Goal: Answer question/provide support: Share knowledge or assist other users

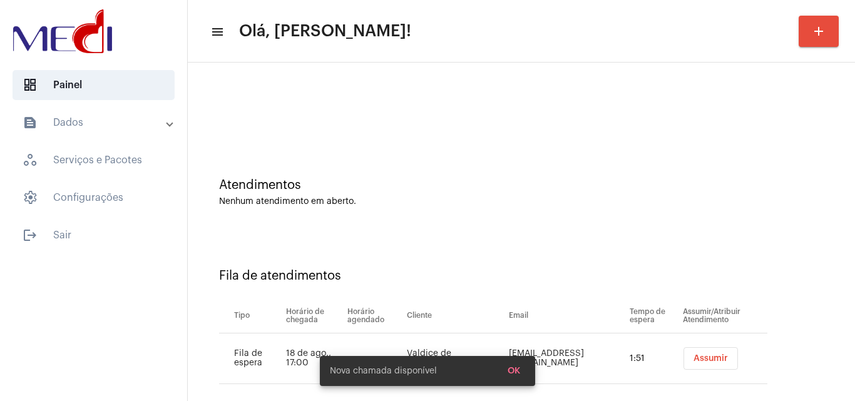
scroll to position [17, 0]
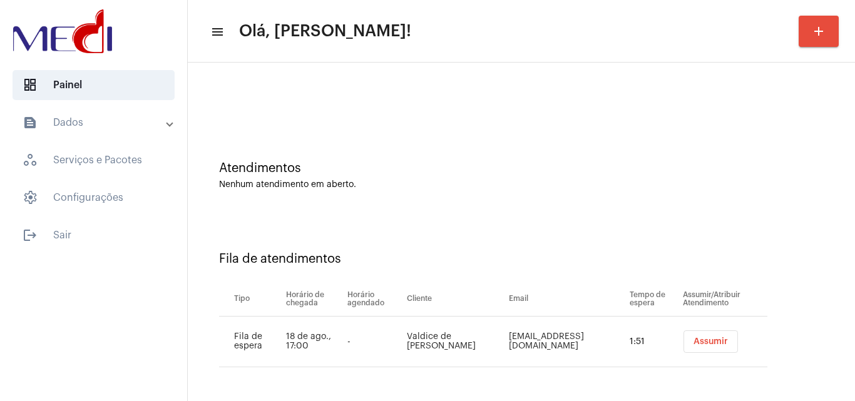
click at [694, 339] on span "Assumir" at bounding box center [711, 342] width 34 height 9
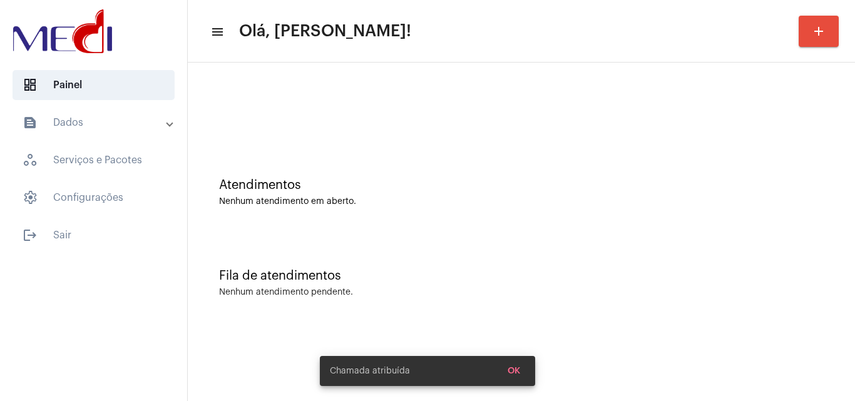
scroll to position [0, 0]
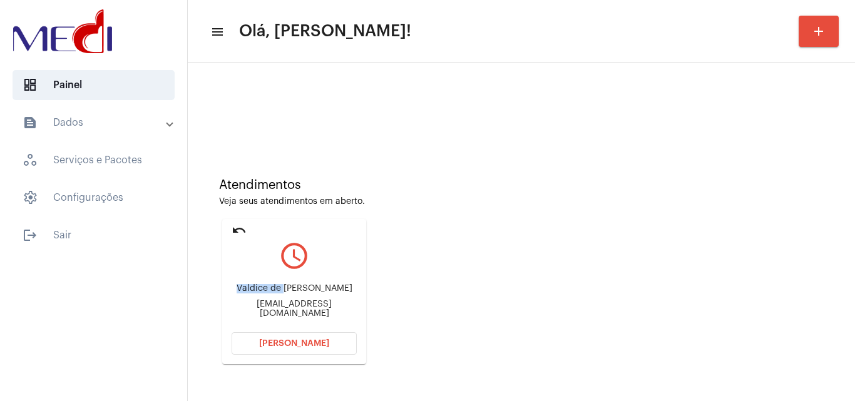
drag, startPoint x: 240, startPoint y: 289, endPoint x: 292, endPoint y: 294, distance: 52.3
click at [292, 294] on div "Valdice de jesus Santos" at bounding box center [294, 288] width 125 height 9
copy div "Valdice de"
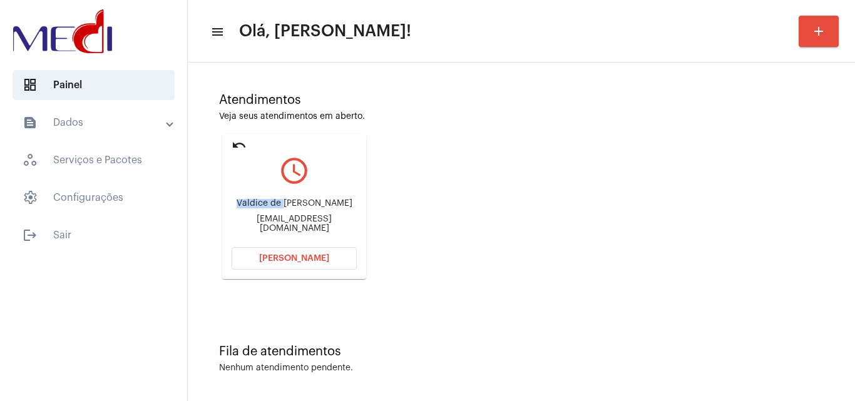
scroll to position [88, 0]
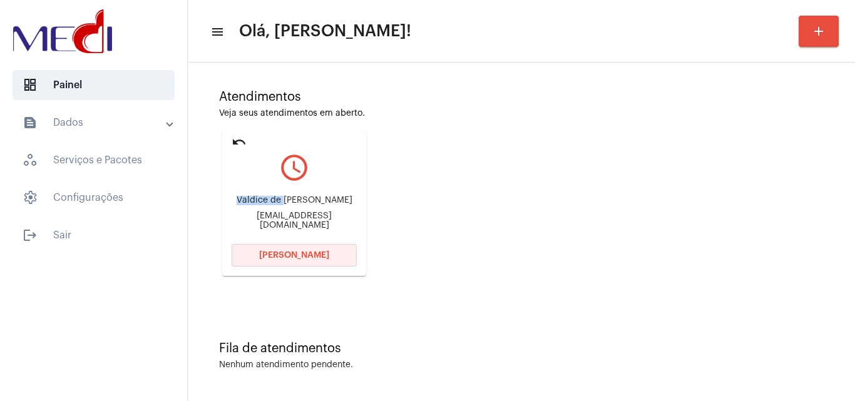
click at [289, 254] on span "Abrir Chamada" at bounding box center [294, 255] width 70 height 9
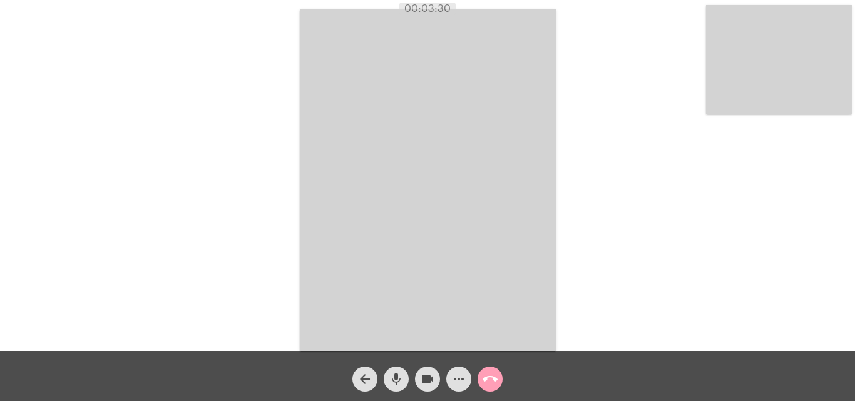
click at [495, 383] on mat-icon "call_end" at bounding box center [490, 379] width 15 height 15
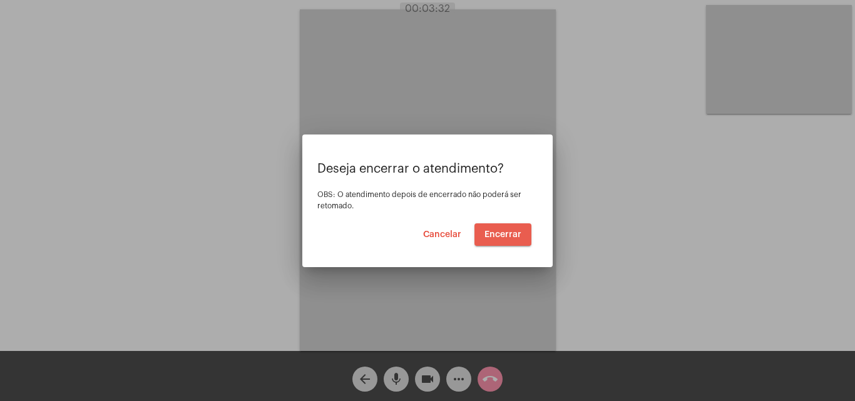
click at [502, 230] on span "Encerrar" at bounding box center [503, 234] width 37 height 9
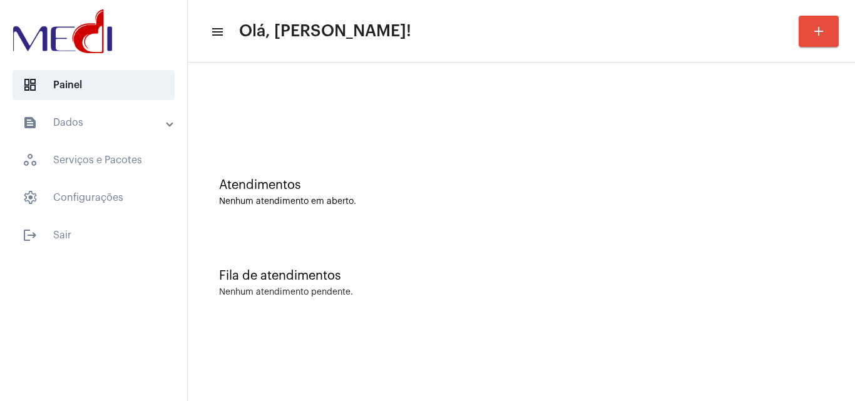
click at [320, 245] on div "Fila de atendimentos Nenhum atendimento pendente." at bounding box center [521, 277] width 655 height 91
click at [375, 230] on div "Atendimentos Nenhum atendimento em aberto." at bounding box center [521, 186] width 655 height 91
click at [311, 196] on div "Atendimentos Nenhum atendimento em aberto." at bounding box center [521, 192] width 605 height 28
click at [751, 285] on div "Fila de atendimentos Nenhum atendimento pendente." at bounding box center [521, 277] width 655 height 91
click at [317, 143] on div "Atendimentos Nenhum atendimento em aberto." at bounding box center [521, 186] width 655 height 91
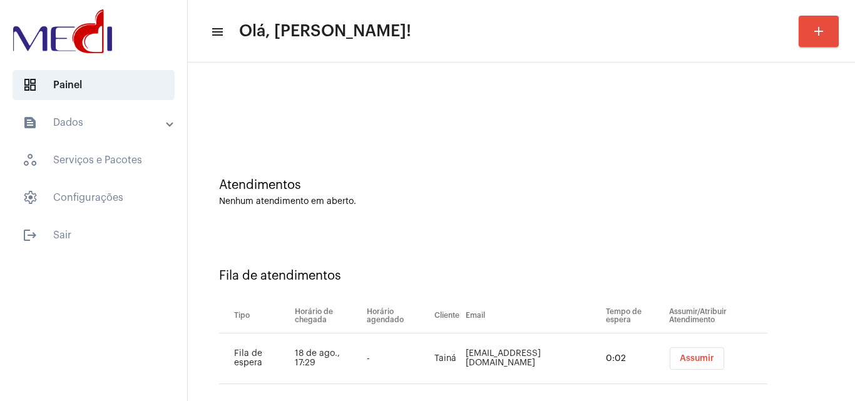
click at [688, 361] on span "Assumir" at bounding box center [697, 358] width 34 height 9
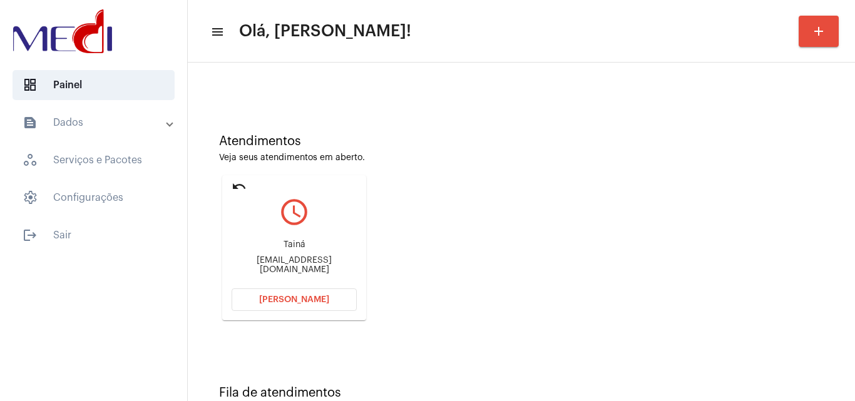
scroll to position [88, 0]
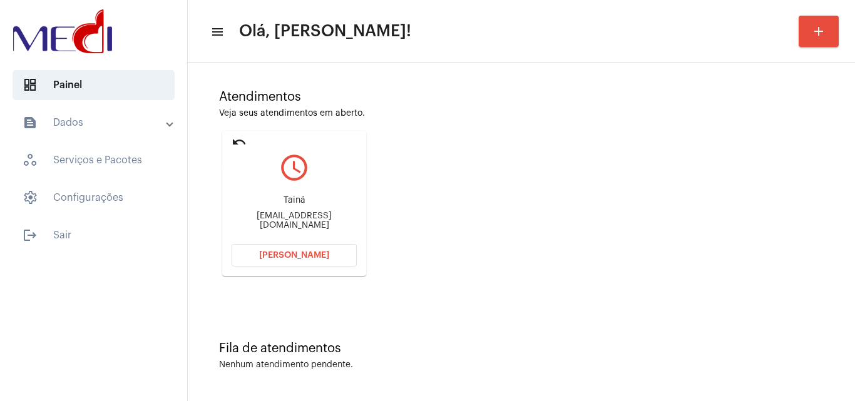
click at [235, 140] on mat-icon "undo" at bounding box center [239, 142] width 15 height 15
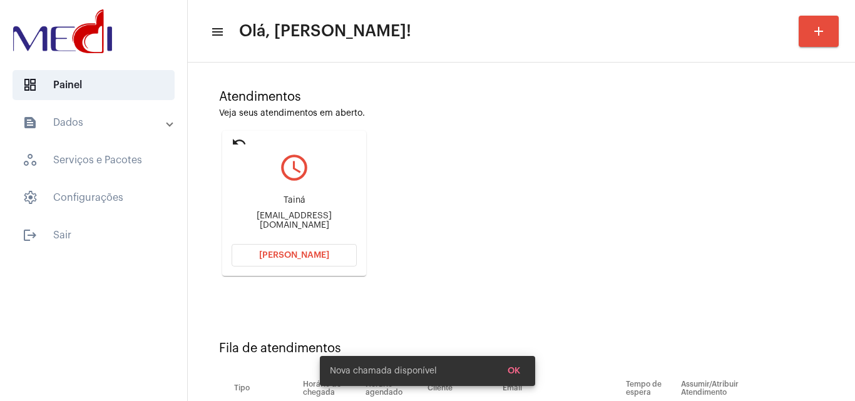
scroll to position [68, 0]
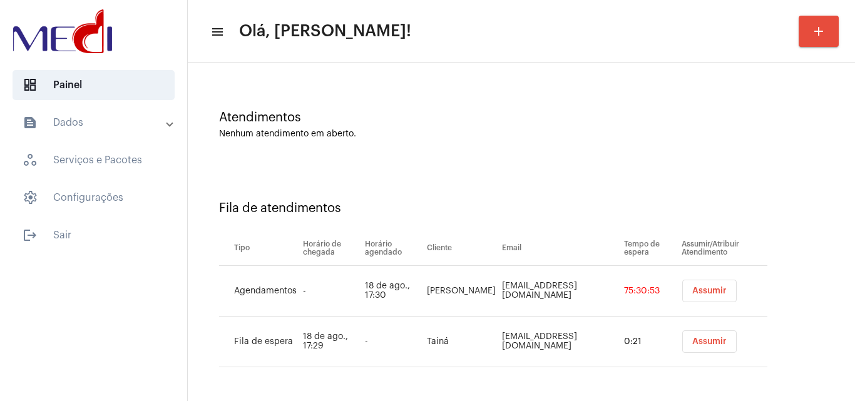
click at [716, 293] on span "Assumir" at bounding box center [710, 291] width 34 height 9
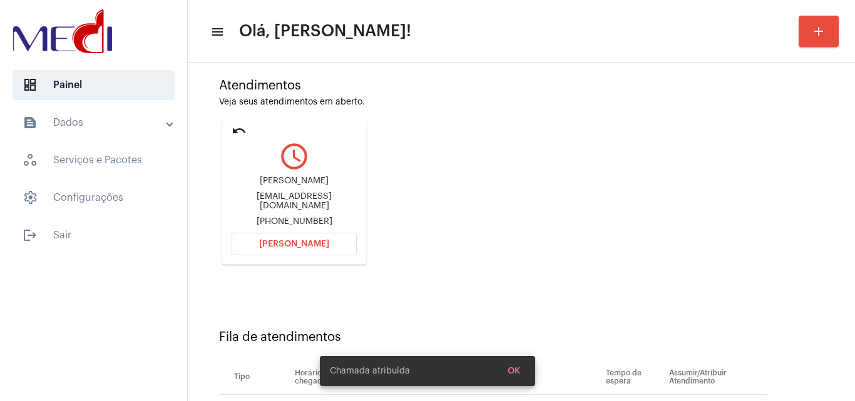
scroll to position [178, 0]
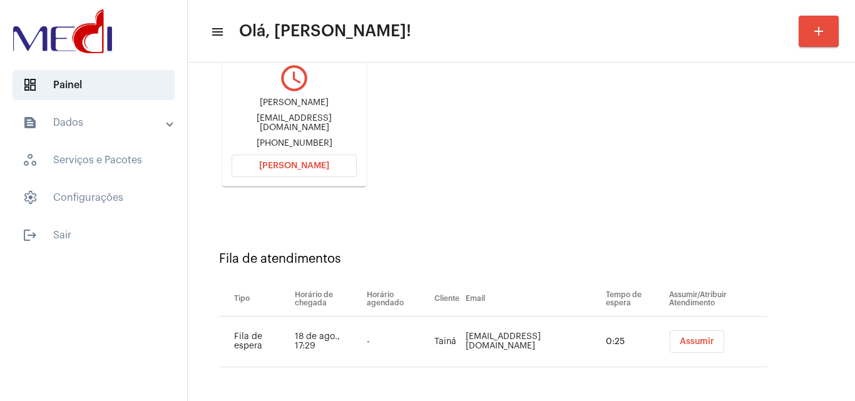
click at [682, 343] on span "Assumir" at bounding box center [697, 342] width 34 height 9
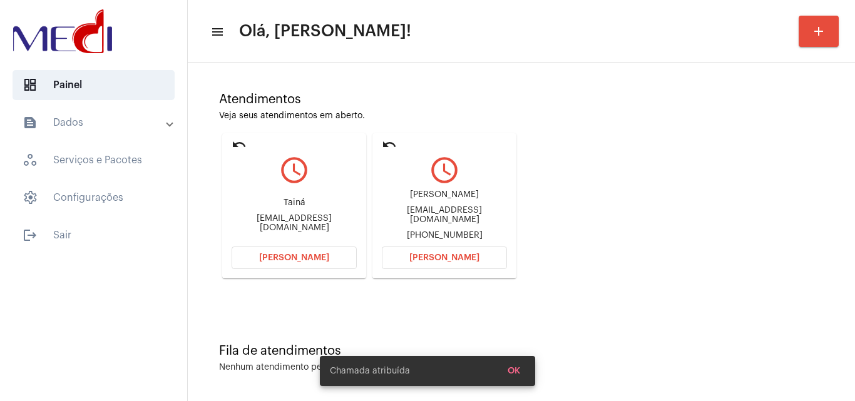
scroll to position [88, 0]
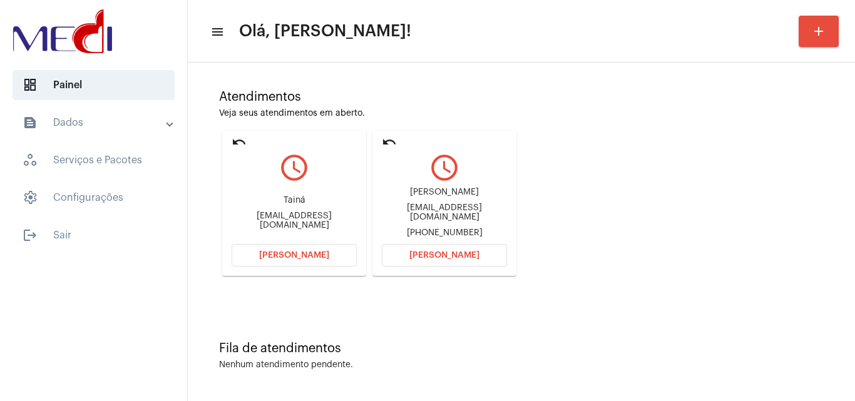
drag, startPoint x: 398, startPoint y: 184, endPoint x: 439, endPoint y: 200, distance: 43.8
click at [439, 200] on mat-card-content "query_builder CARLOS MAGNO DOS SANTOS MOURA pescanarede@gmail.com +557399907211…" at bounding box center [444, 194] width 125 height 94
copy div "CARLOS MAGNO DOS SANTO"
click at [431, 252] on span "Abrir Chamada" at bounding box center [445, 255] width 70 height 9
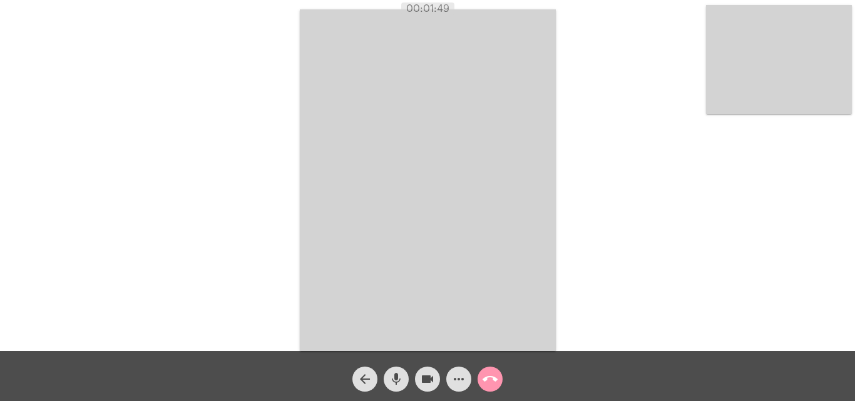
click at [494, 382] on mat-icon "call_end" at bounding box center [490, 379] width 15 height 15
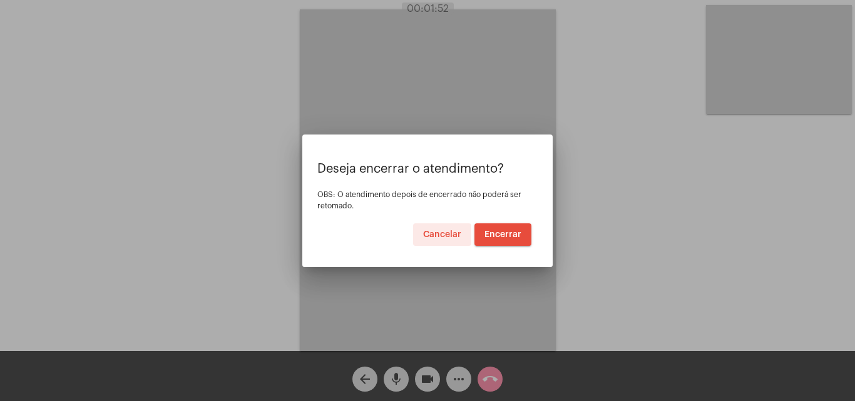
click at [499, 232] on span "Encerrar" at bounding box center [503, 234] width 37 height 9
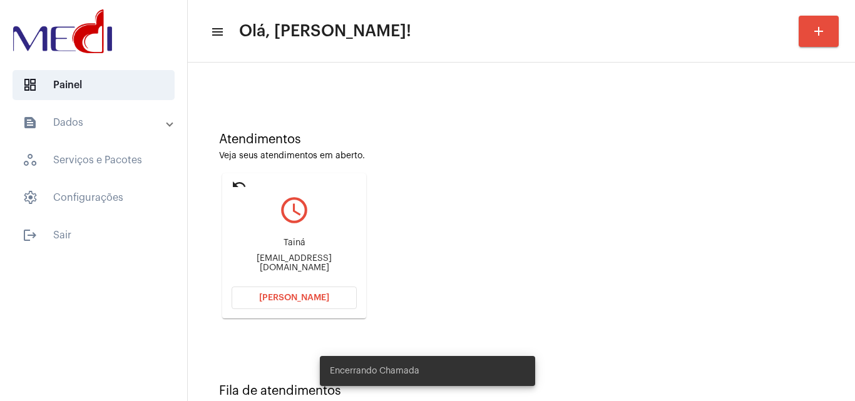
scroll to position [88, 0]
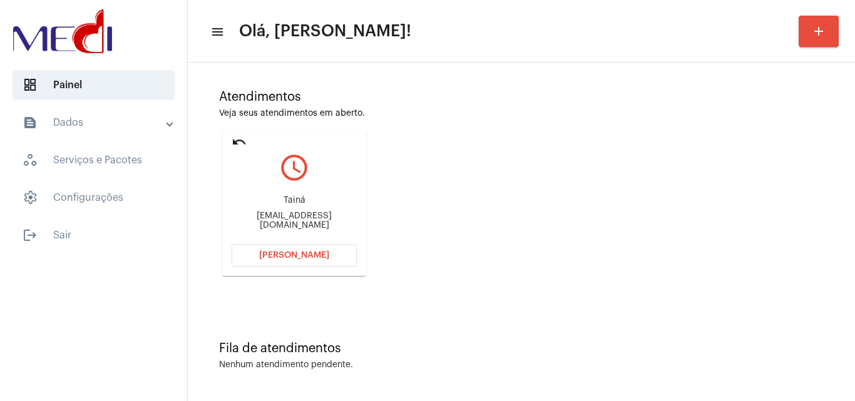
click at [229, 215] on mat-card "undo query_builder Tainá lauracosmeticos2025@ail.com Abrir Chamada" at bounding box center [294, 203] width 144 height 145
drag, startPoint x: 232, startPoint y: 215, endPoint x: 274, endPoint y: 219, distance: 42.8
click at [274, 223] on div "Tainá lauracosmeticos2025@ail.com" at bounding box center [294, 213] width 125 height 56
copy div "lauracosm"
click at [275, 266] on button "Abrir Chamada" at bounding box center [294, 255] width 125 height 23
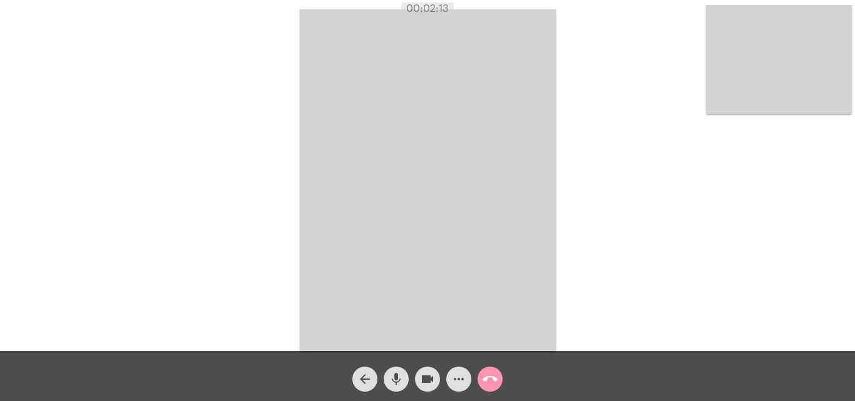
click at [495, 382] on mat-icon "call_end" at bounding box center [490, 379] width 15 height 15
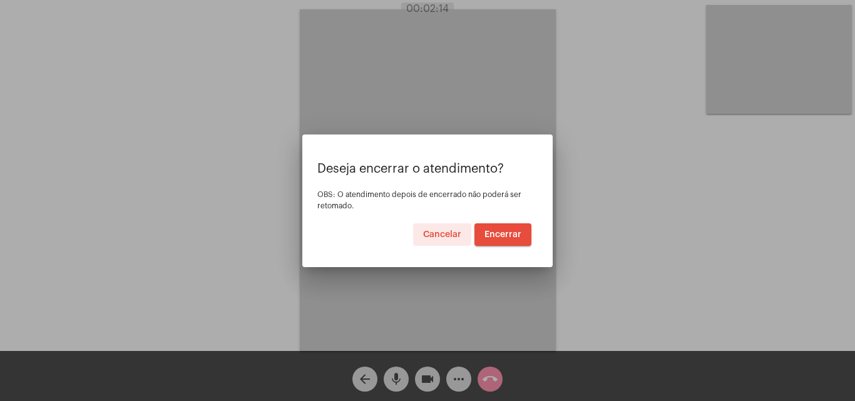
click at [504, 234] on span "Encerrar" at bounding box center [503, 234] width 37 height 9
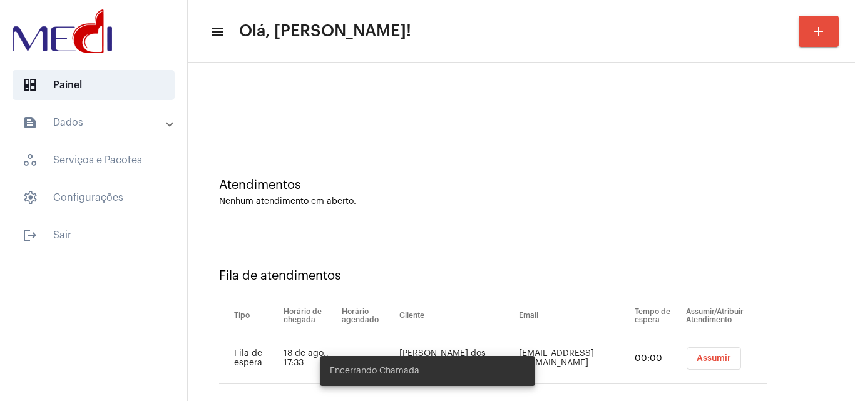
scroll to position [17, 0]
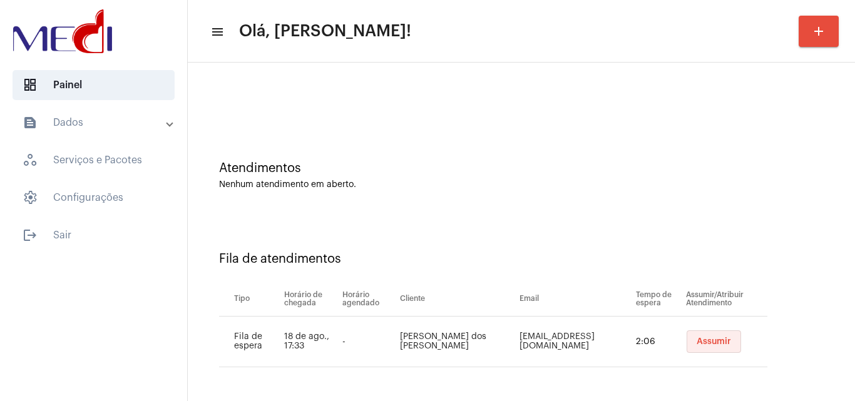
click at [697, 344] on span "Assumir" at bounding box center [714, 342] width 34 height 9
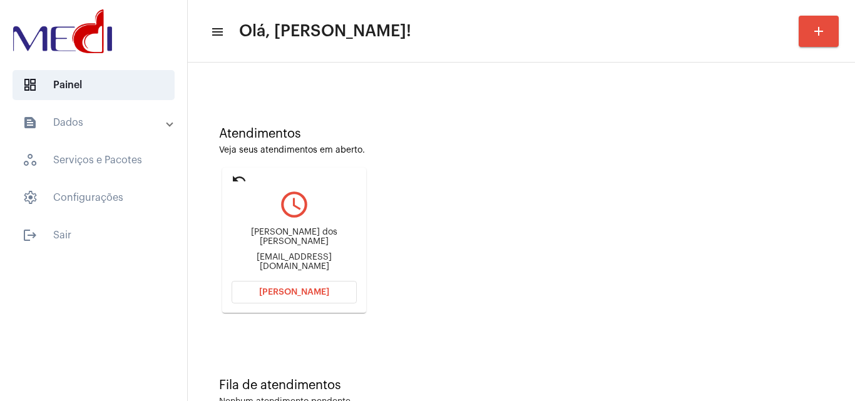
scroll to position [88, 0]
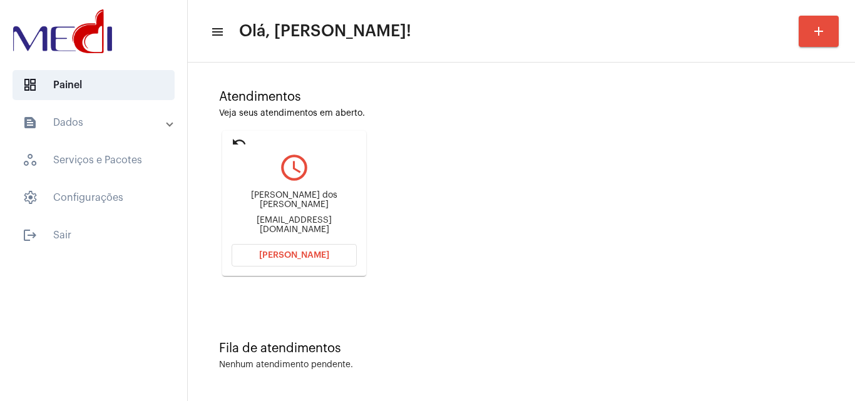
drag, startPoint x: 236, startPoint y: 193, endPoint x: 317, endPoint y: 206, distance: 81.9
click at [317, 206] on div "Adriane Cavalcante dos Santos Mateus Adrianecsantos1972@gmail.com" at bounding box center [294, 213] width 125 height 56
copy div "Adriane Cavalcante dos Santos Mate"
click at [282, 257] on span "Abrir Chamada" at bounding box center [294, 255] width 70 height 9
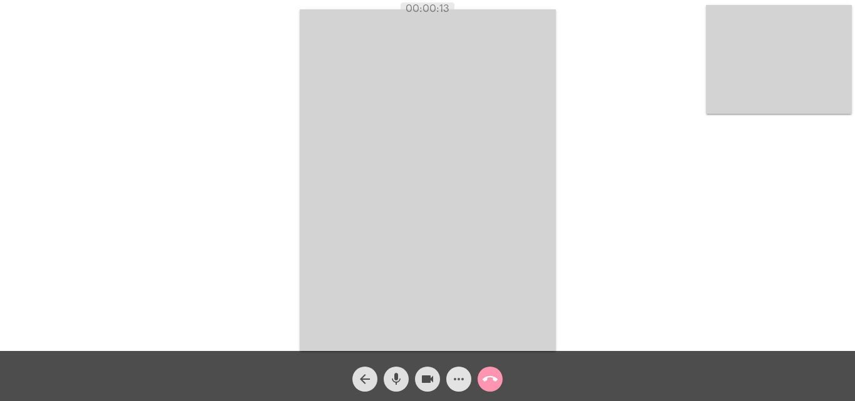
click at [461, 377] on mat-icon "more_horiz" at bounding box center [459, 379] width 15 height 15
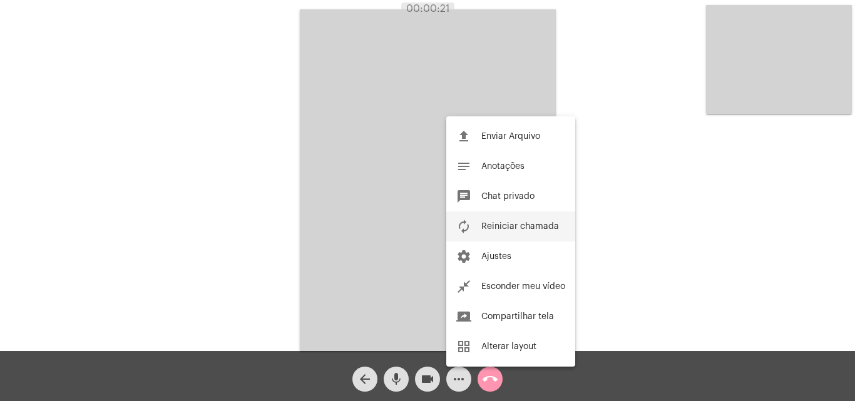
click at [504, 231] on button "autorenew Reiniciar chamada" at bounding box center [511, 227] width 129 height 30
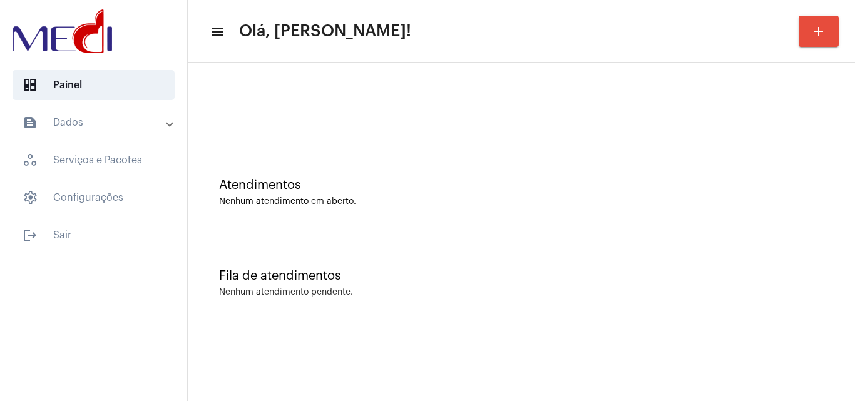
click at [498, 266] on div "Fila de atendimentos Nenhum atendimento pendente." at bounding box center [521, 277] width 655 height 91
click at [336, 189] on div "Atendimentos" at bounding box center [521, 185] width 605 height 14
